Goal: Information Seeking & Learning: Learn about a topic

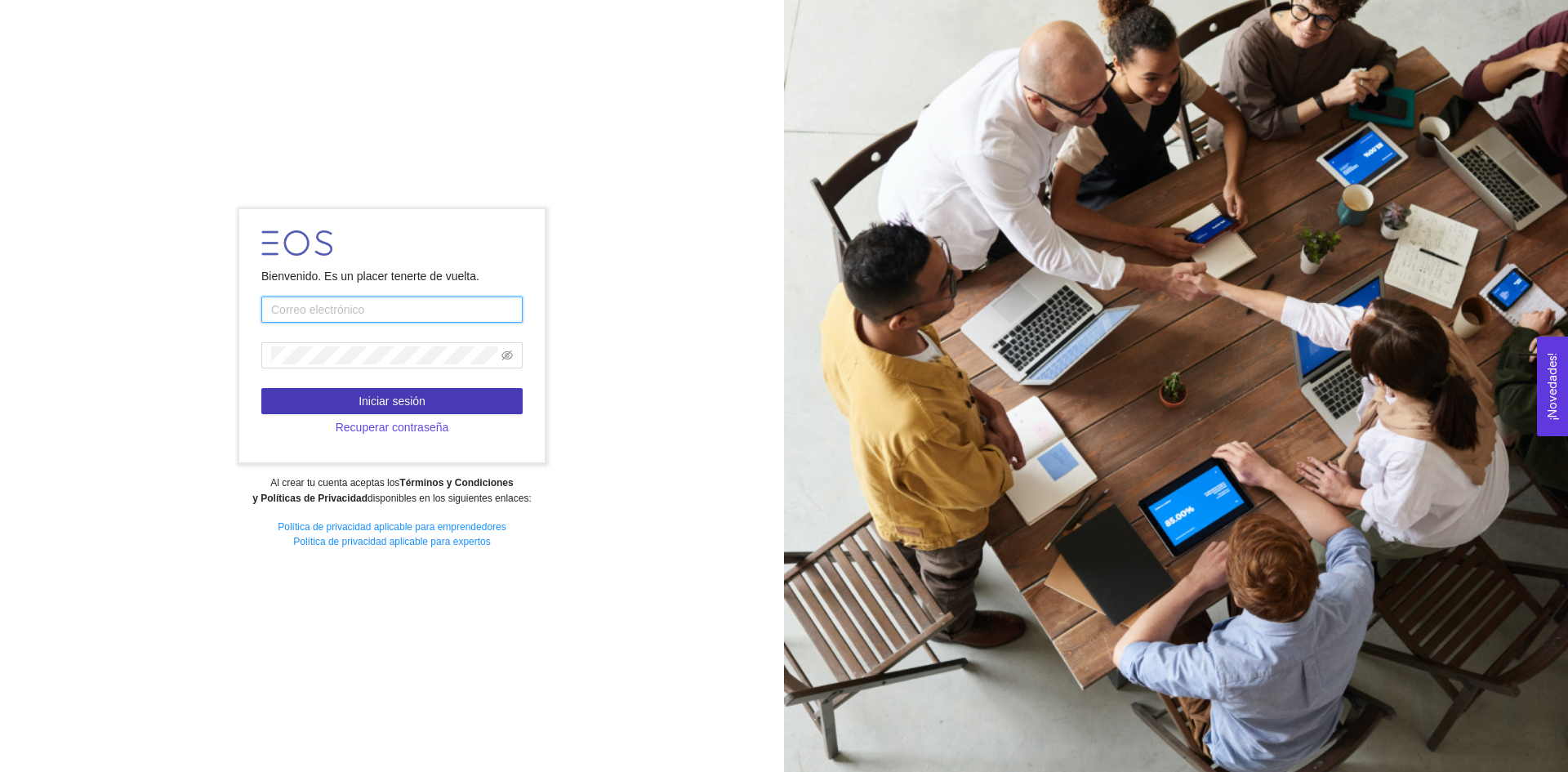
type input "[EMAIL_ADDRESS][DOMAIN_NAME]"
click at [435, 407] on button "Iniciar sesión" at bounding box center [392, 400] width 261 height 26
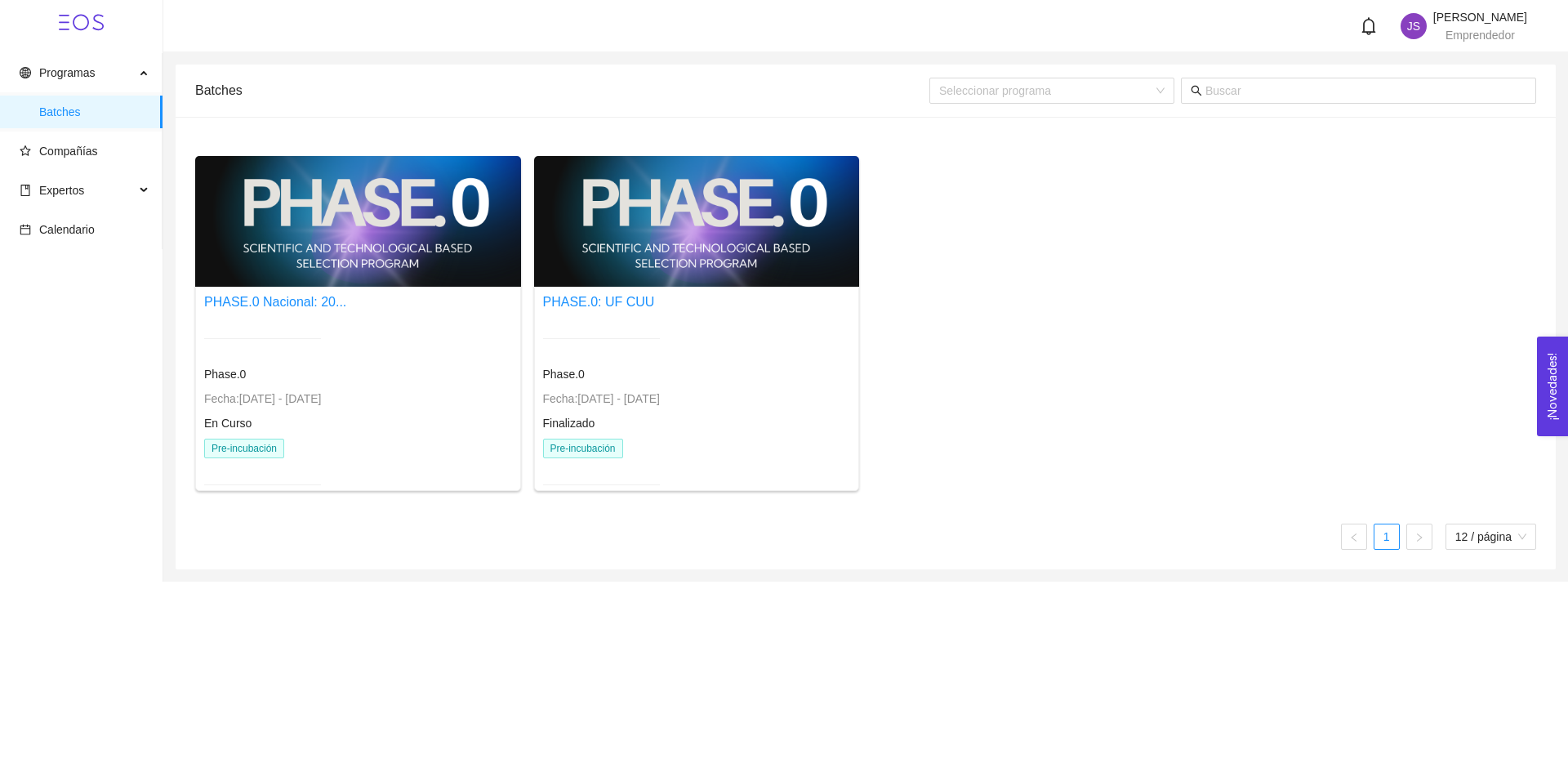
click at [352, 227] on div at bounding box center [357, 221] width 326 height 131
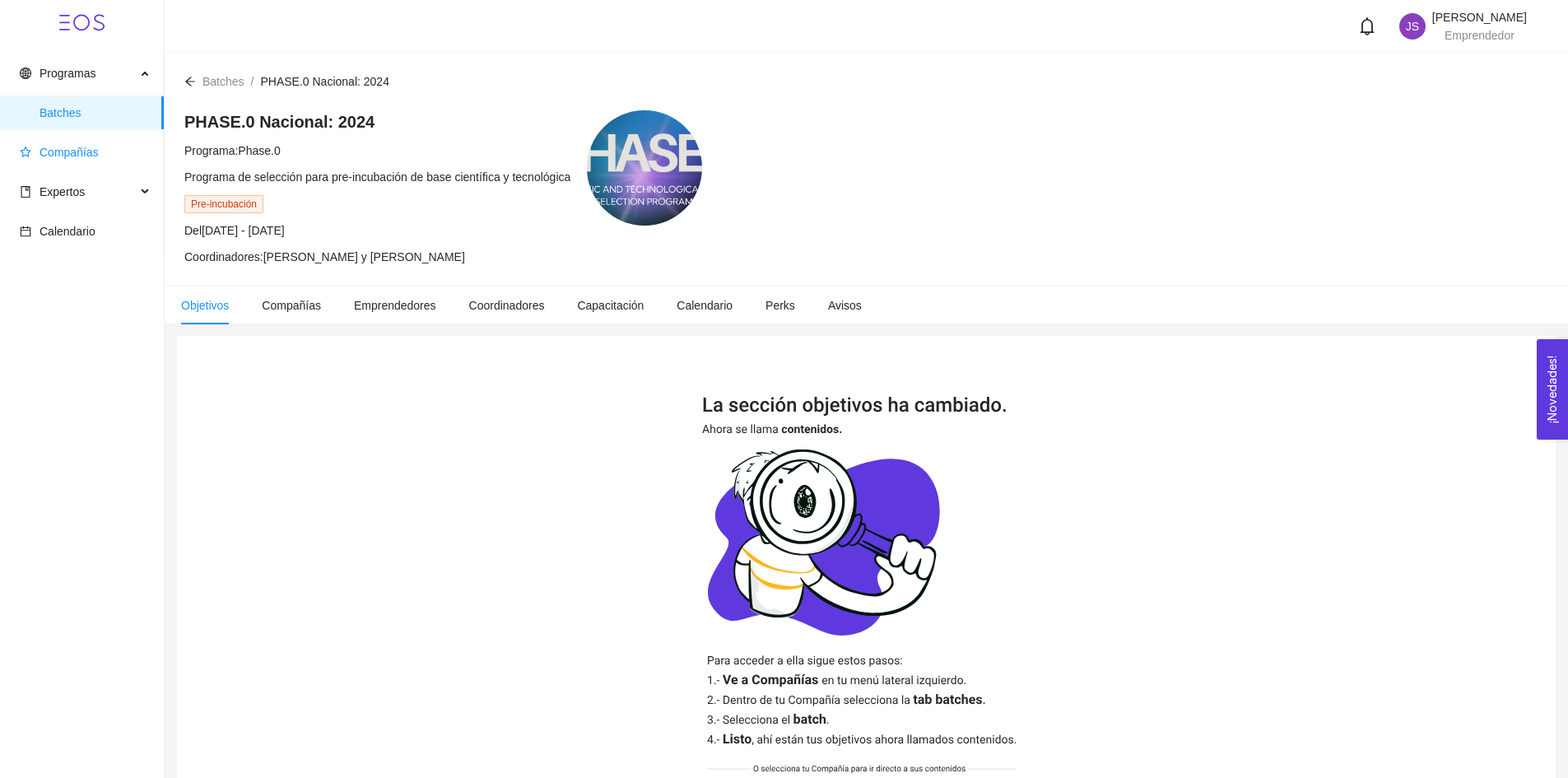
click at [84, 156] on span "Compañías" at bounding box center [69, 153] width 59 height 14
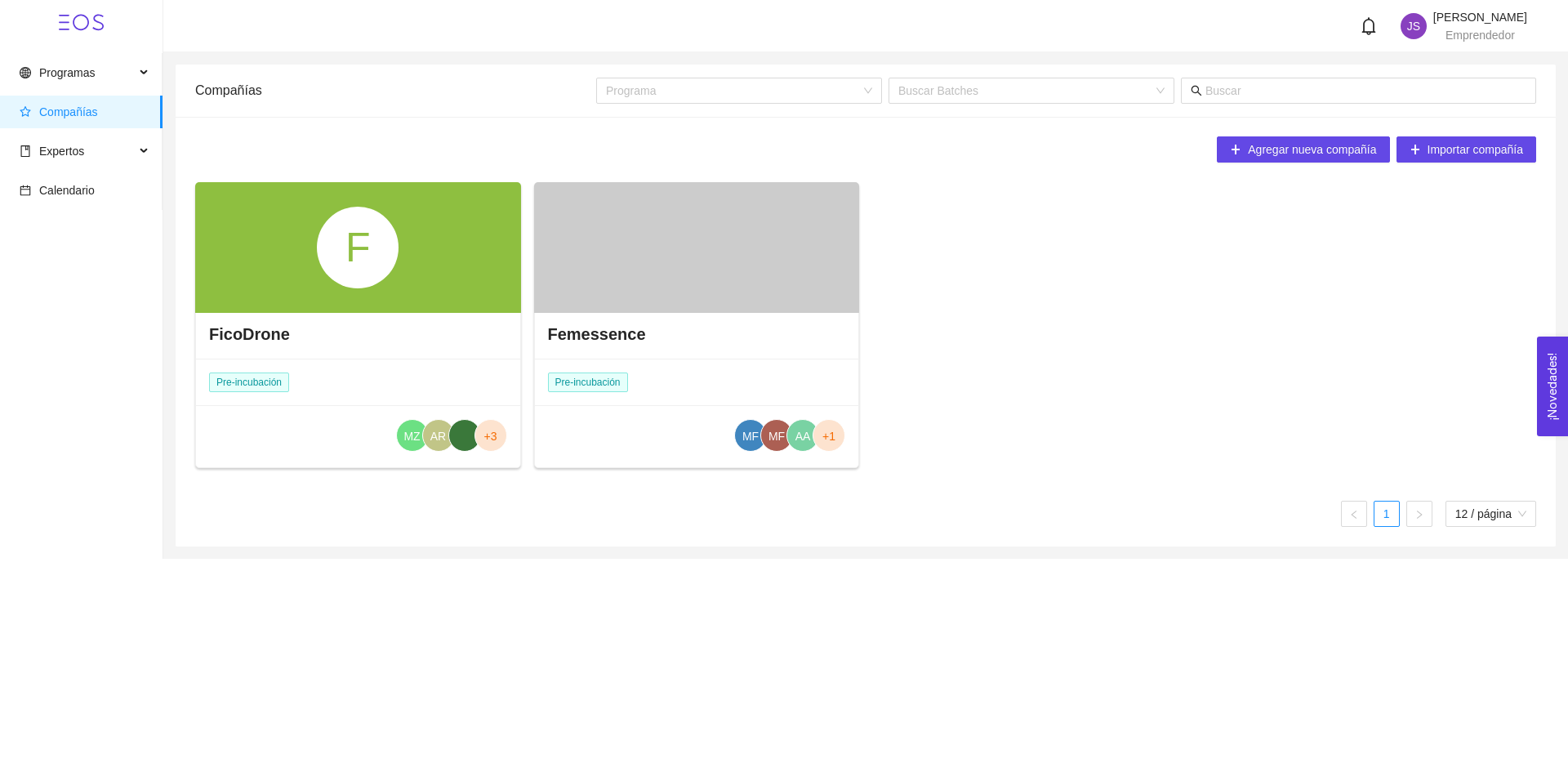
click at [663, 253] on div at bounding box center [696, 248] width 326 height 131
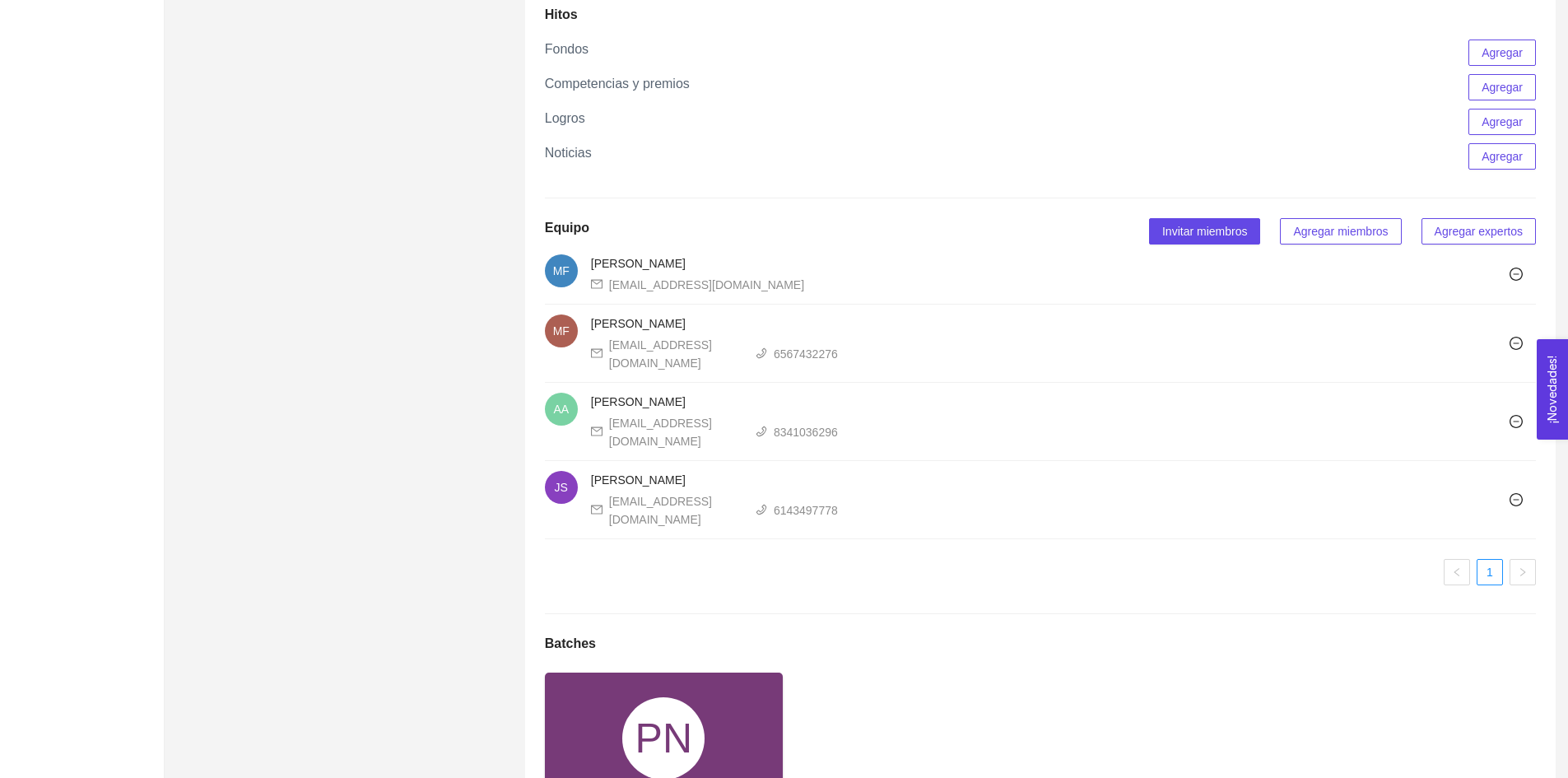
scroll to position [1397, 0]
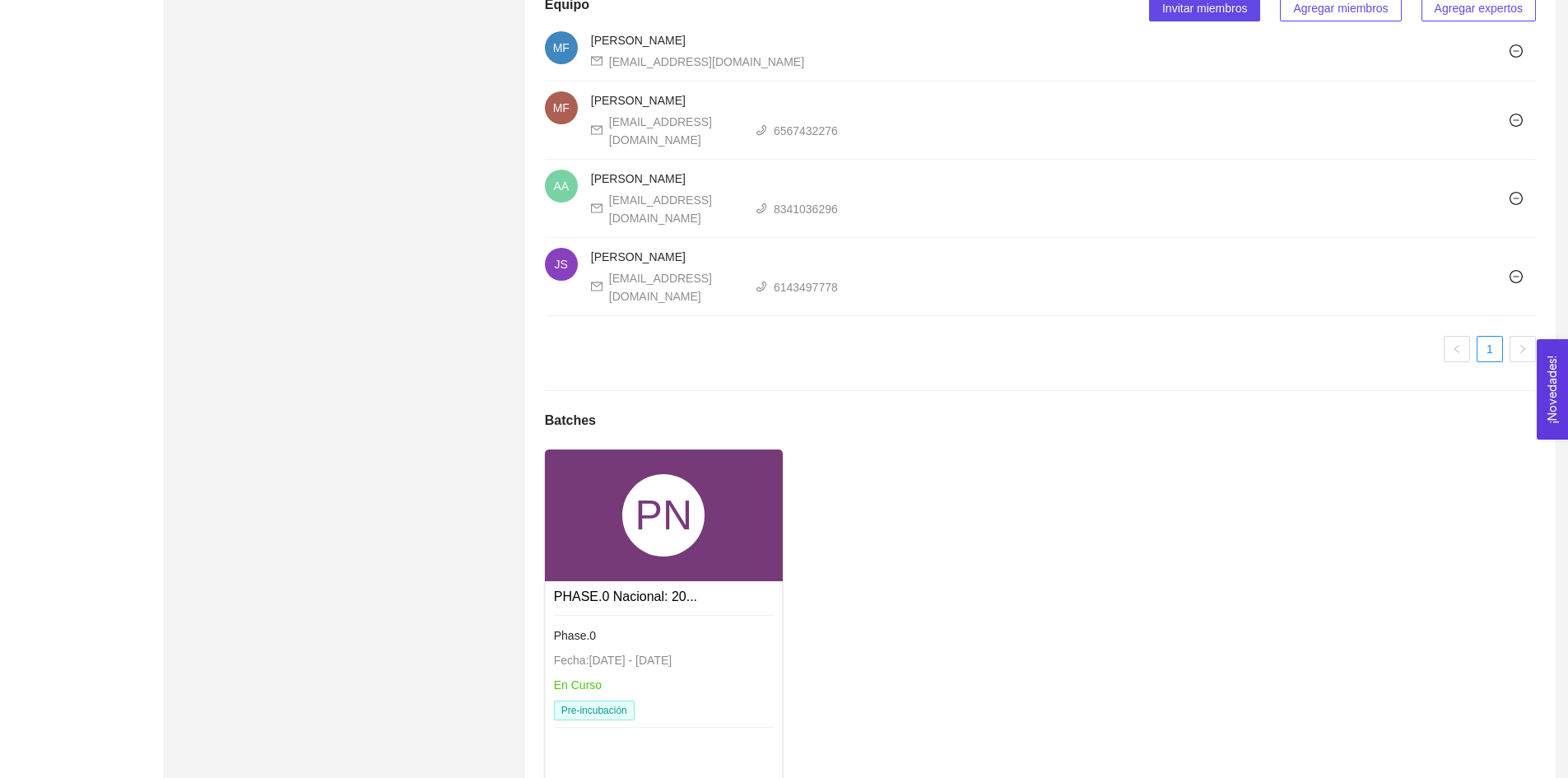
click at [668, 474] on div "PN" at bounding box center [663, 515] width 82 height 82
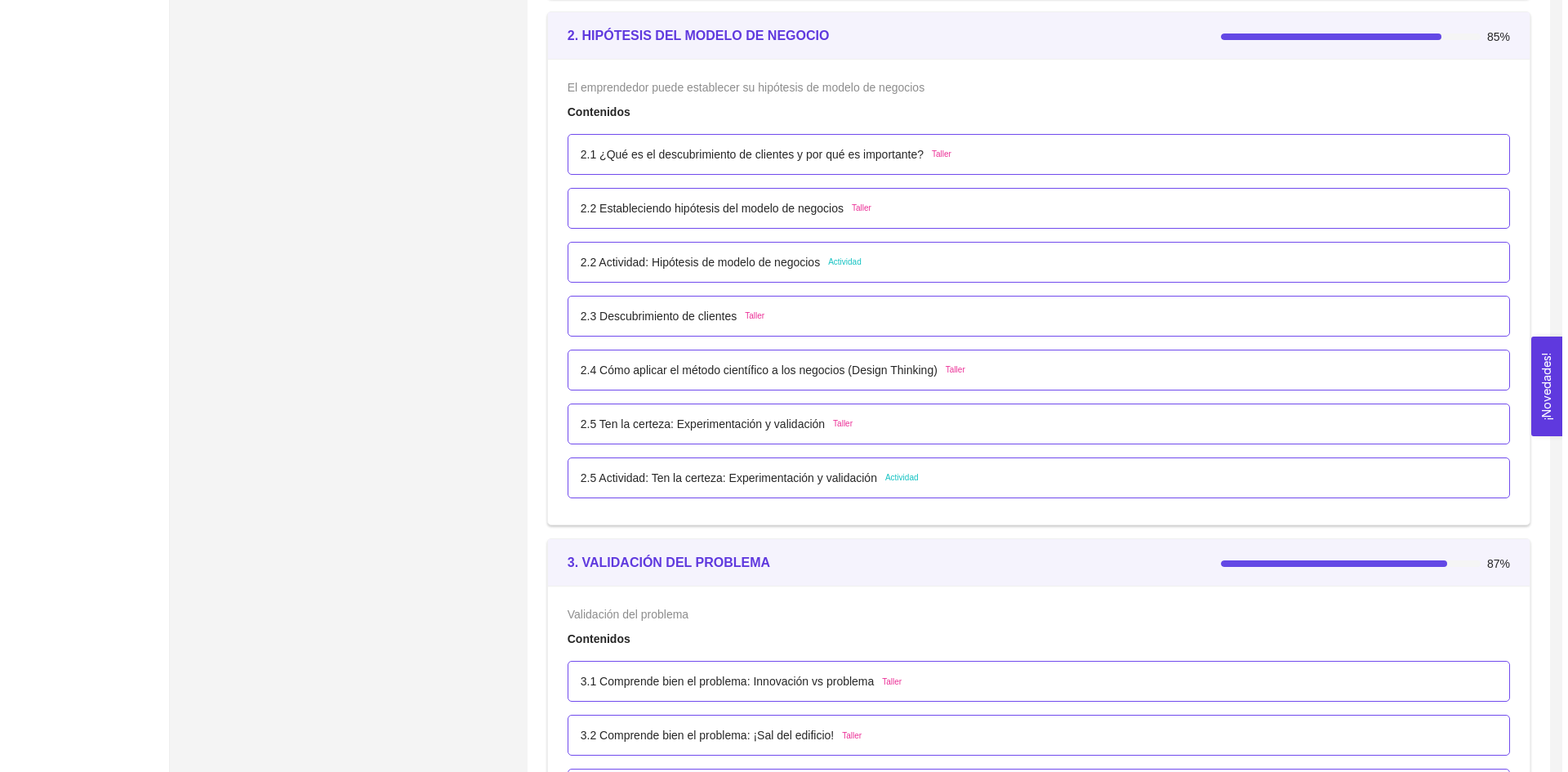
scroll to position [1470, 0]
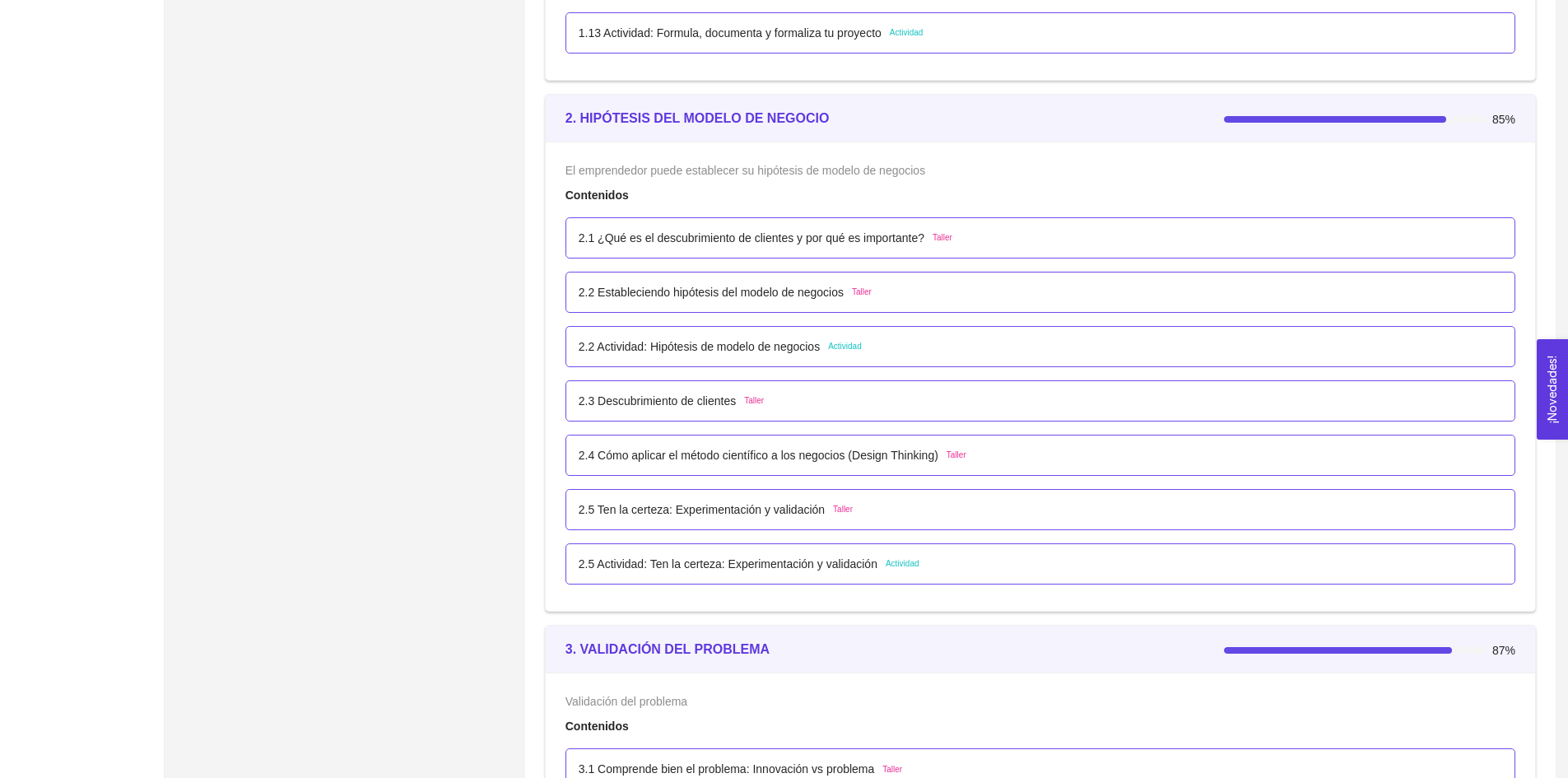
click at [763, 244] on p "2.1 ¿Qué es el descubrimiento de clientes y por qué es importante?" at bounding box center [751, 237] width 346 height 18
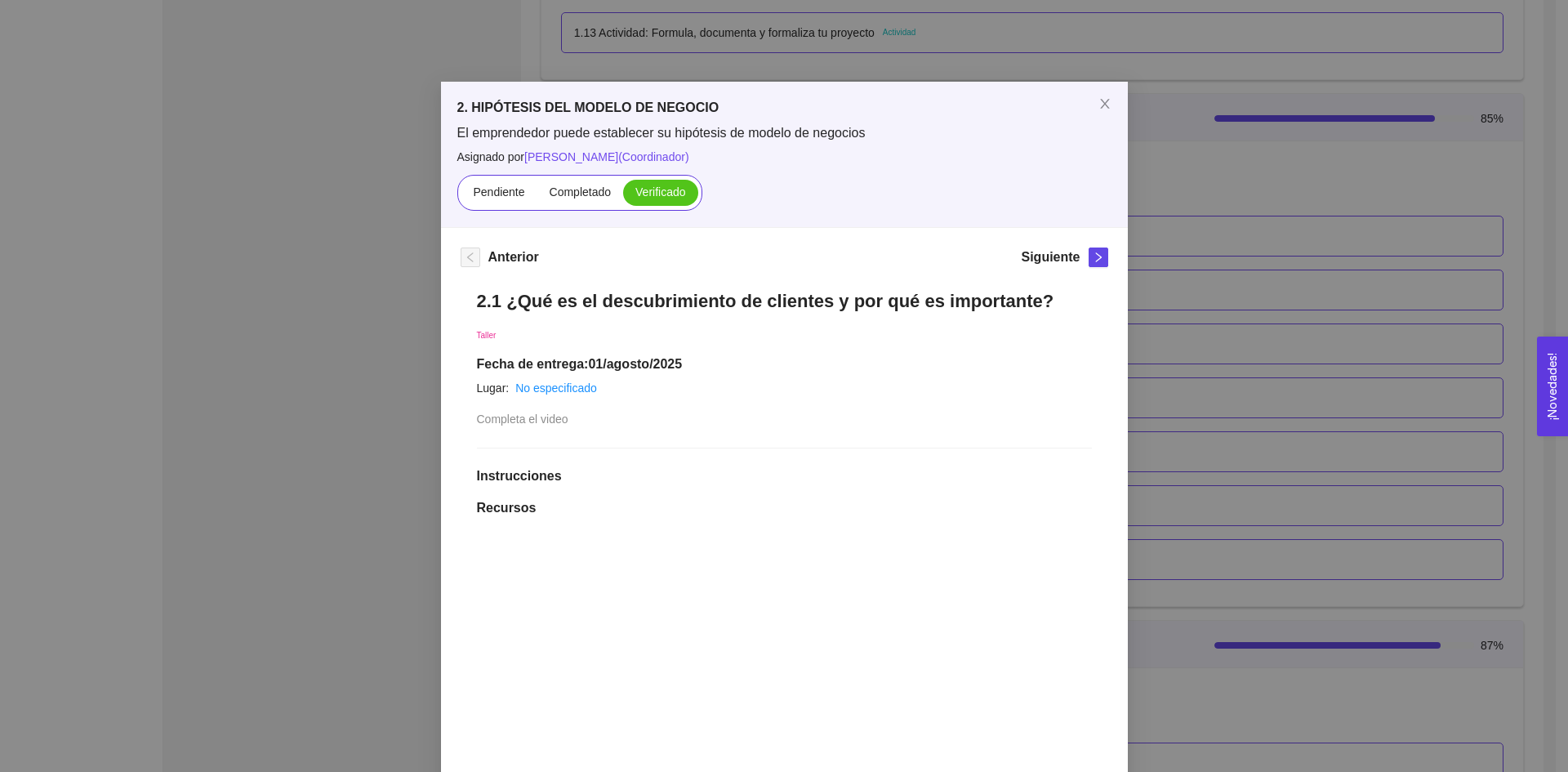
click at [1080, 255] on div "Siguiente" at bounding box center [1064, 260] width 86 height 26
click at [1093, 258] on icon "right" at bounding box center [1098, 257] width 12 height 12
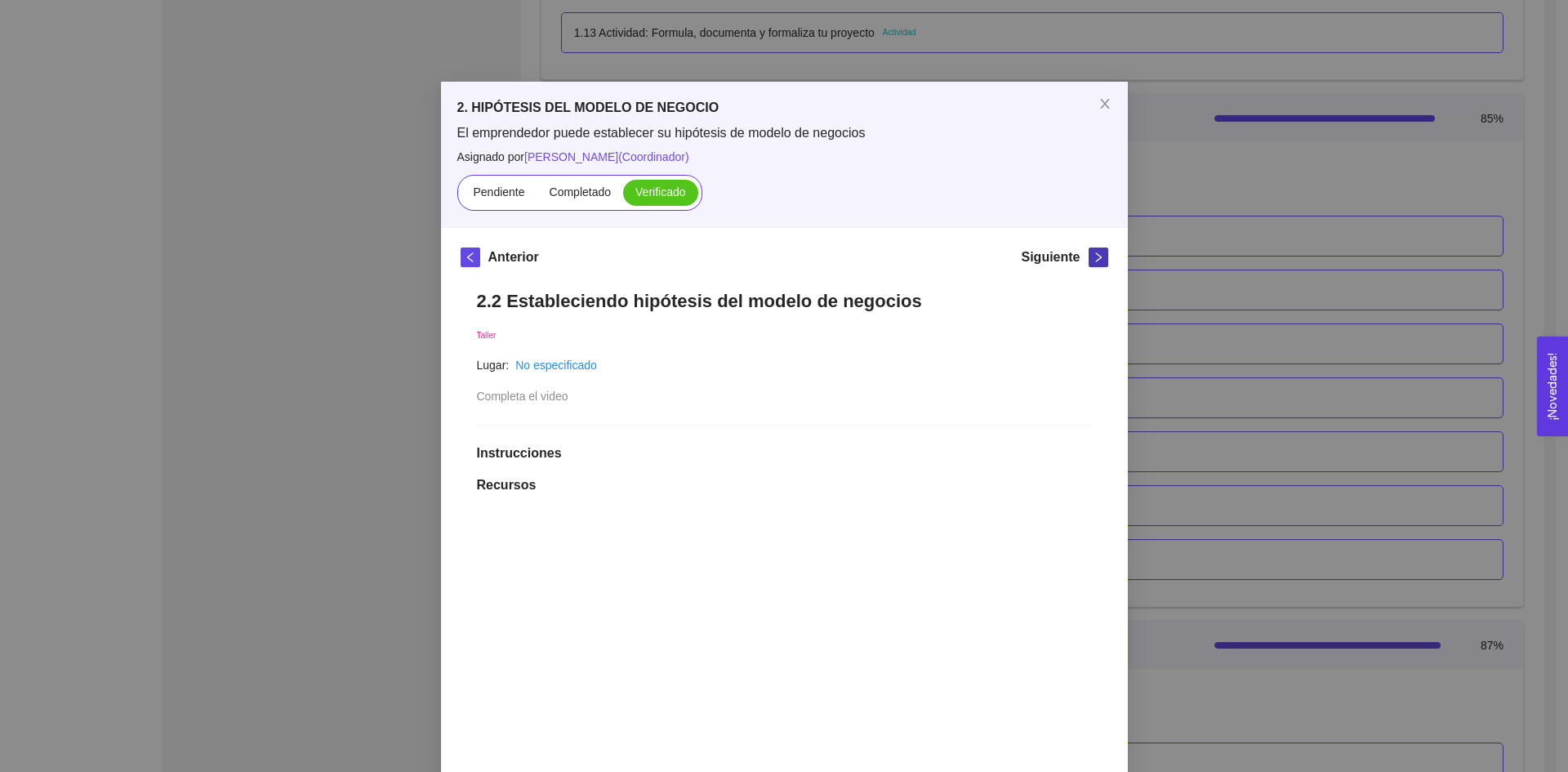
click at [1093, 258] on icon "right" at bounding box center [1098, 257] width 12 height 12
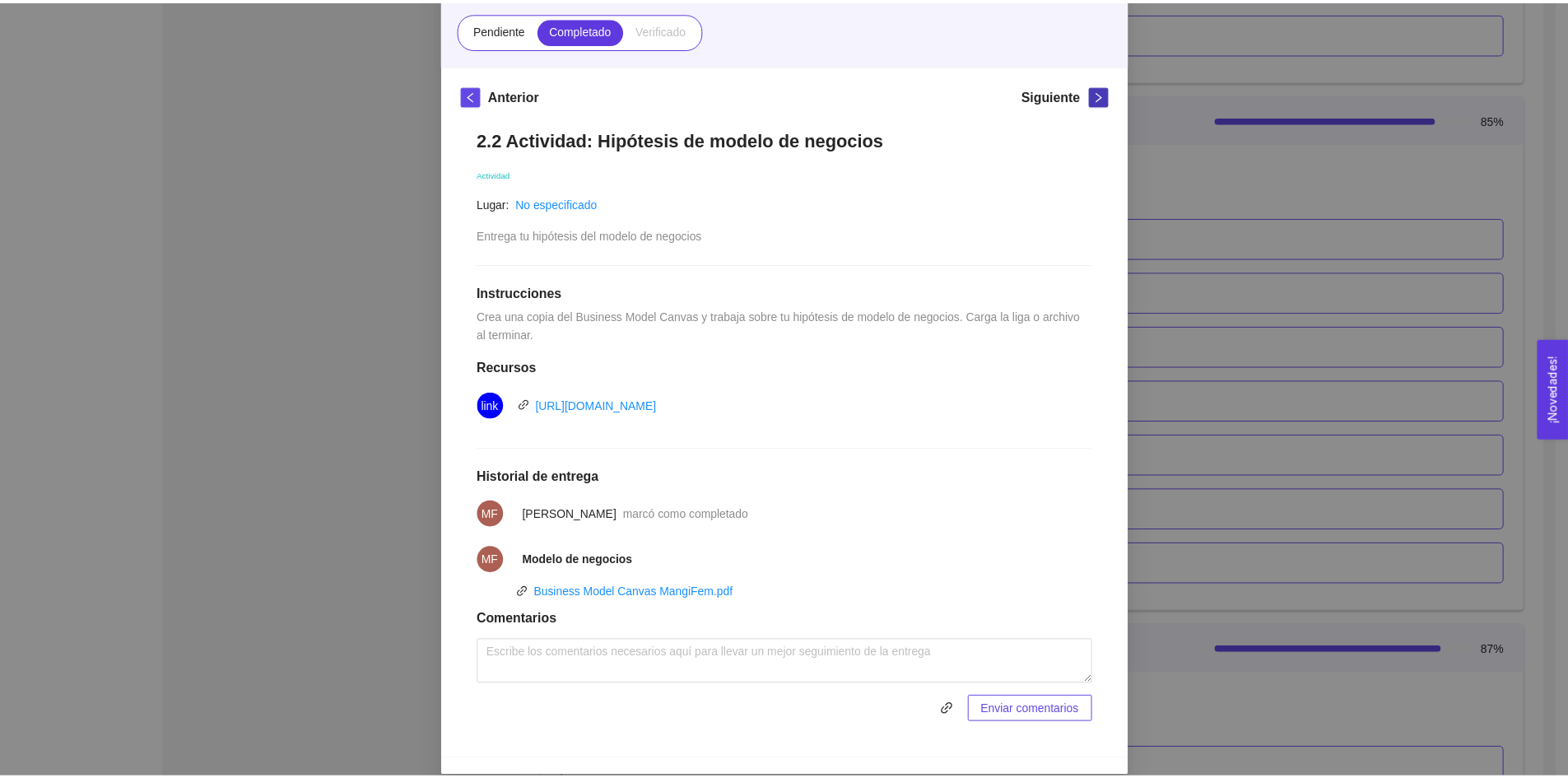
scroll to position [0, 0]
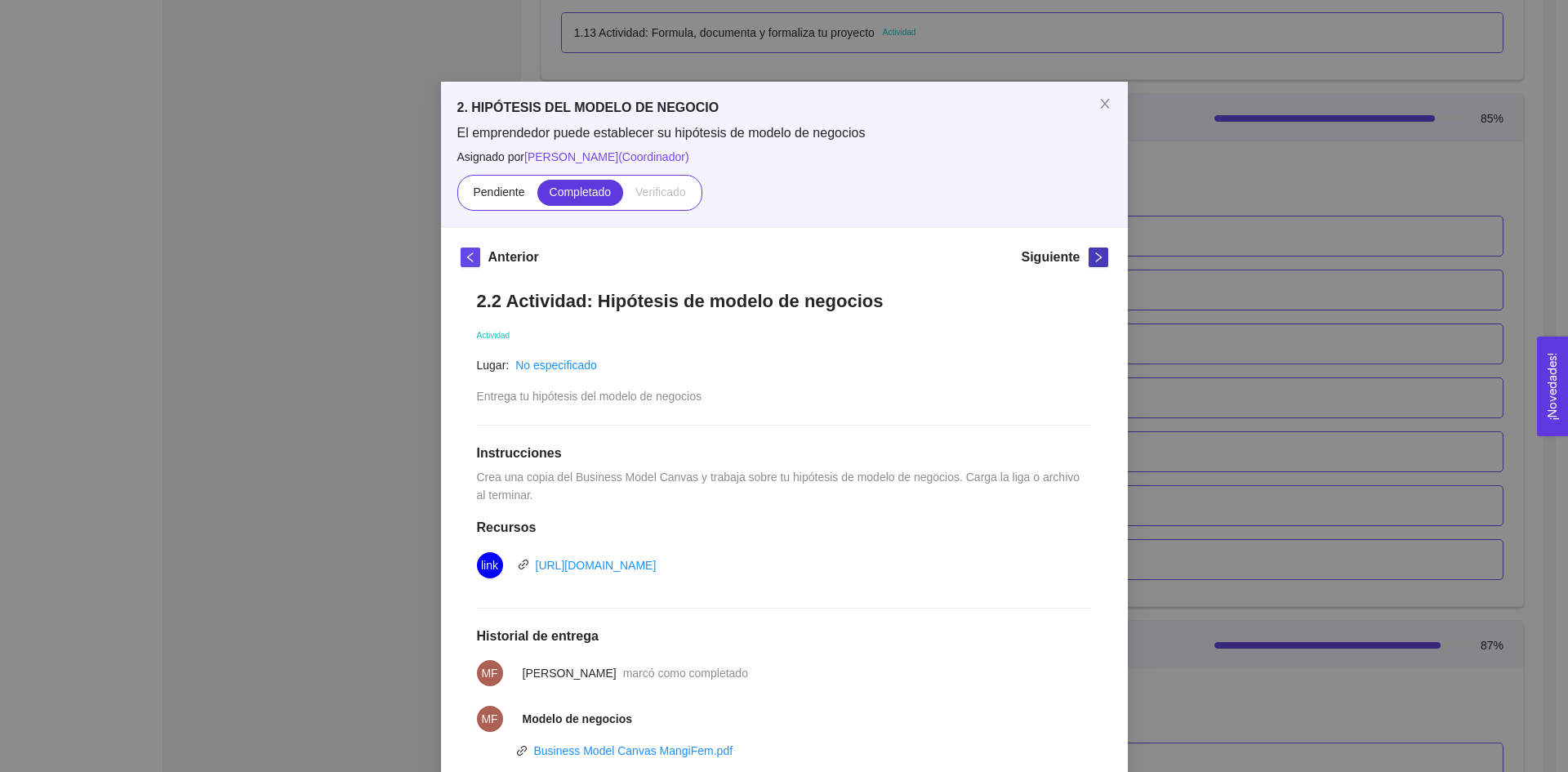
click at [1093, 260] on icon "right" at bounding box center [1098, 257] width 12 height 12
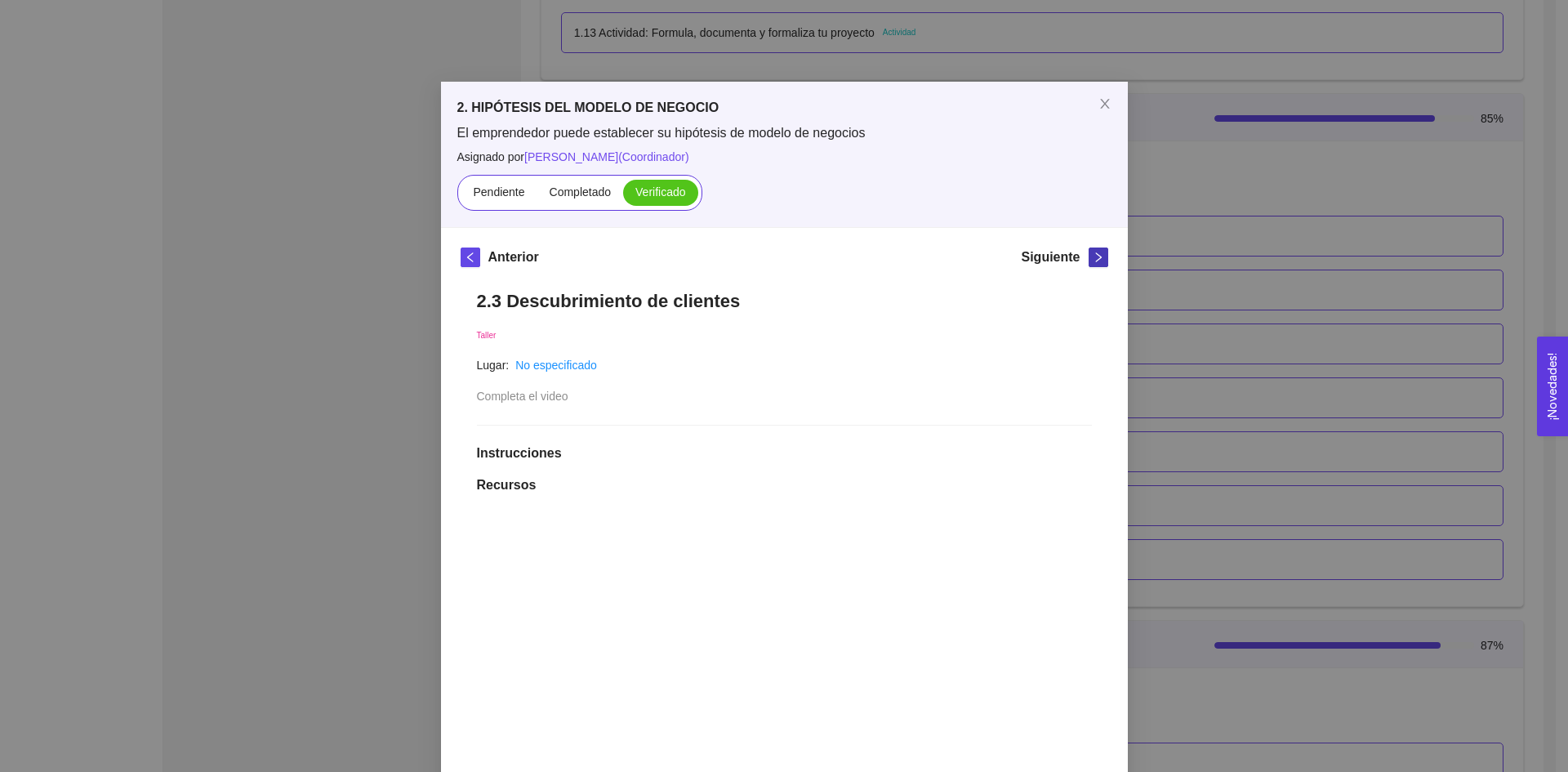
click at [1093, 260] on icon "right" at bounding box center [1098, 257] width 12 height 12
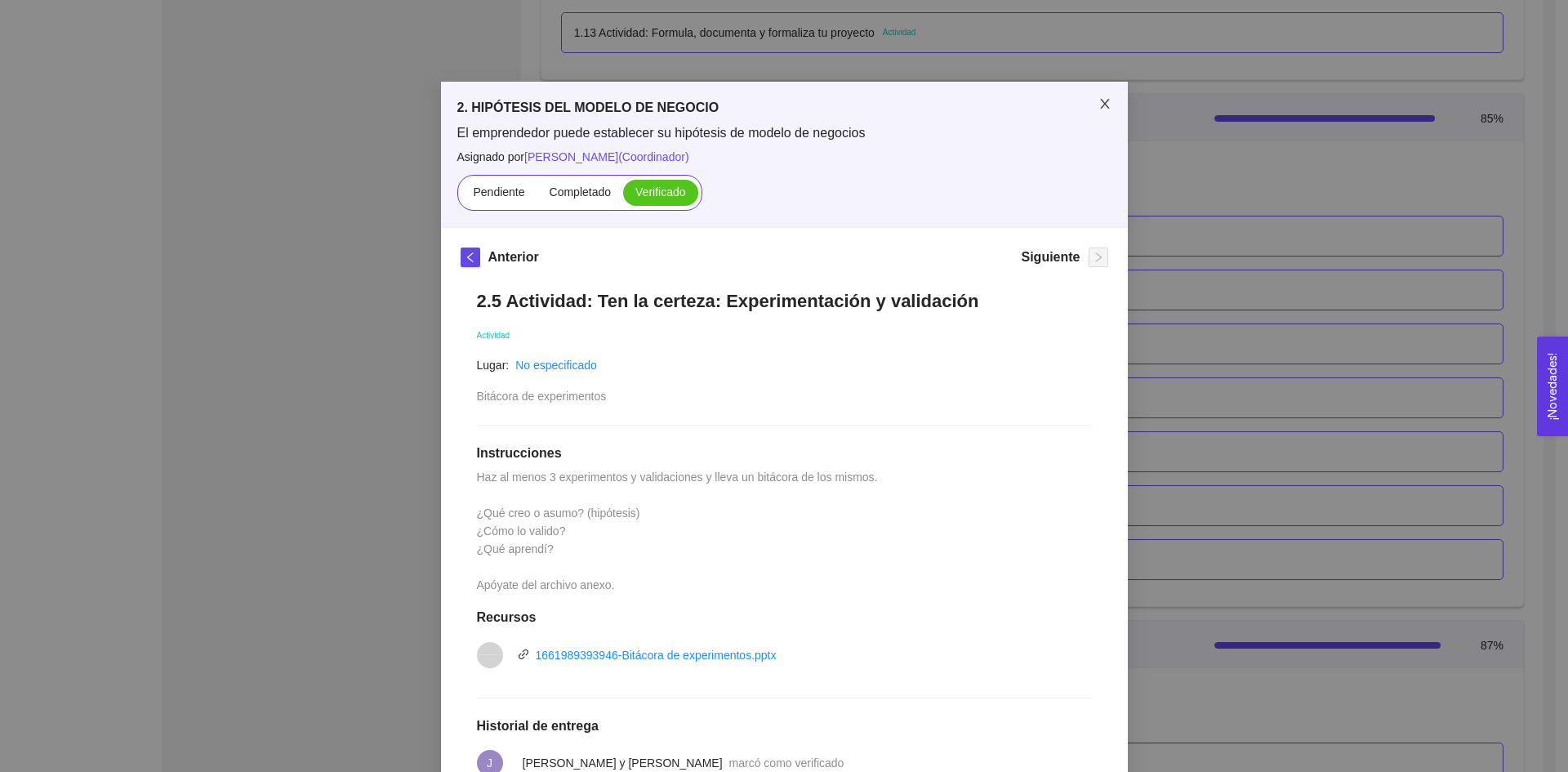
click at [1099, 105] on icon "close" at bounding box center [1105, 104] width 13 height 13
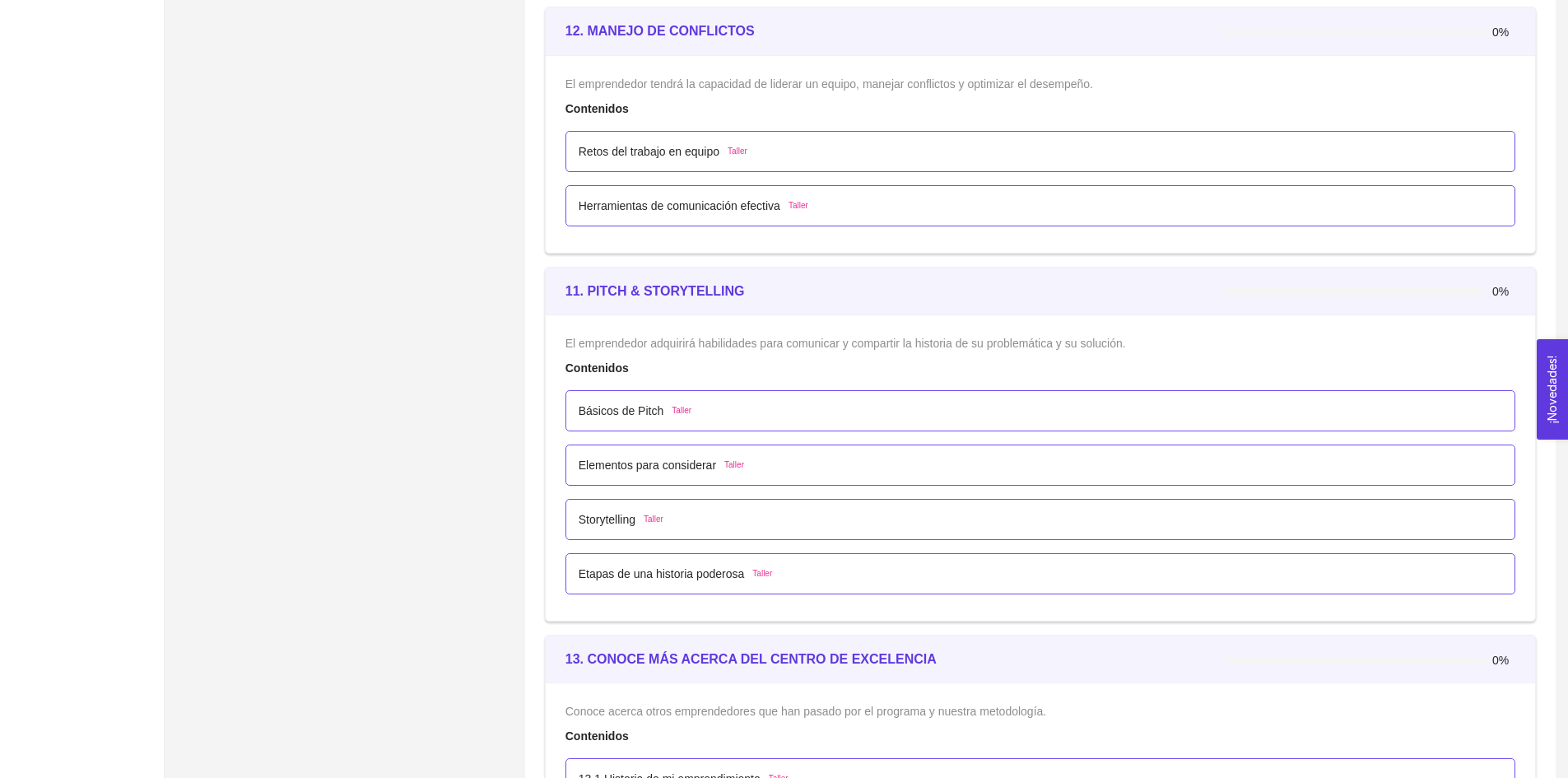
scroll to position [6768, 0]
